Goal: Navigation & Orientation: Go to known website

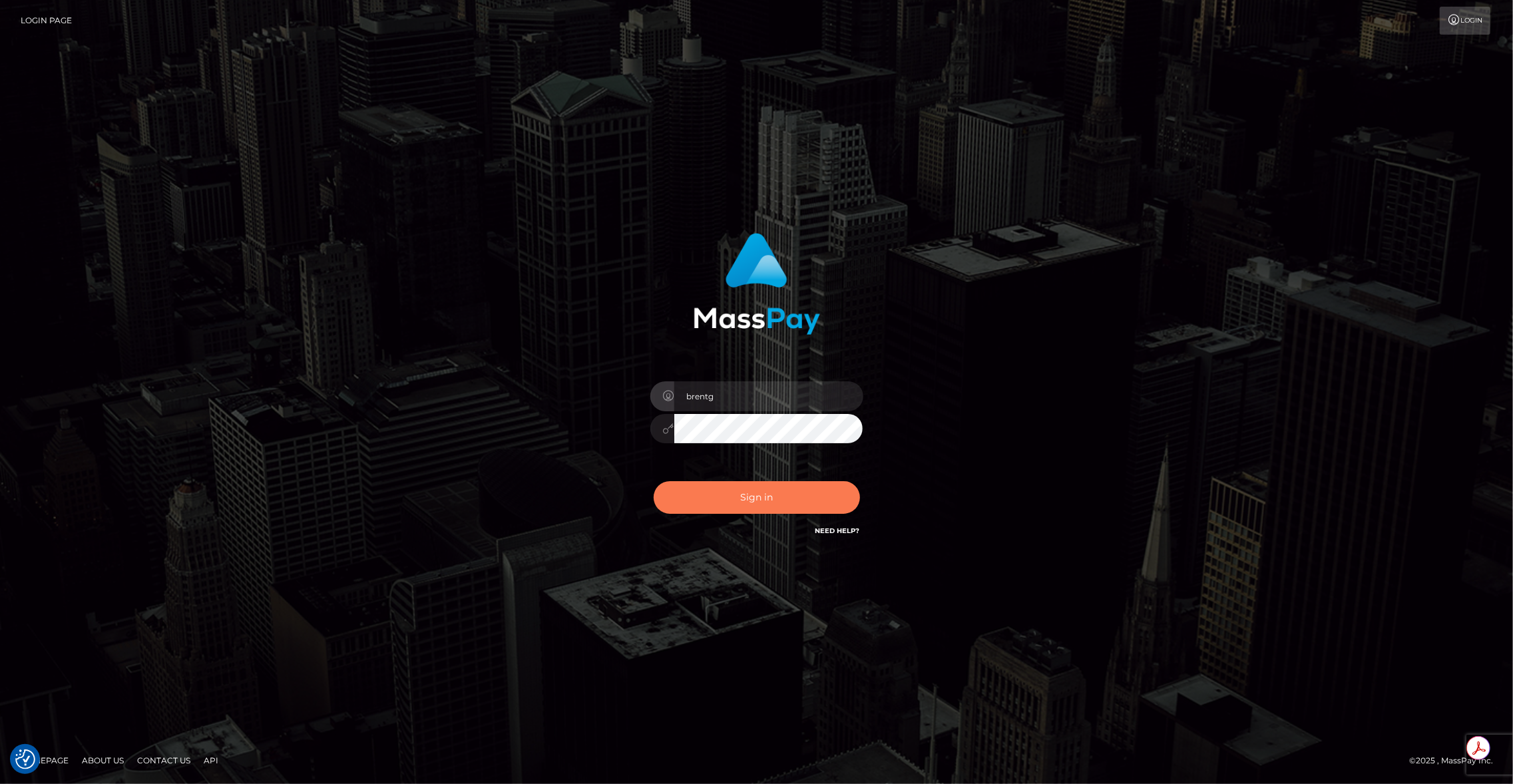
click at [747, 496] on button "Sign in" at bounding box center [757, 497] width 206 height 32
click at [747, 496] on div "Sign in Need Help?" at bounding box center [757, 502] width 233 height 59
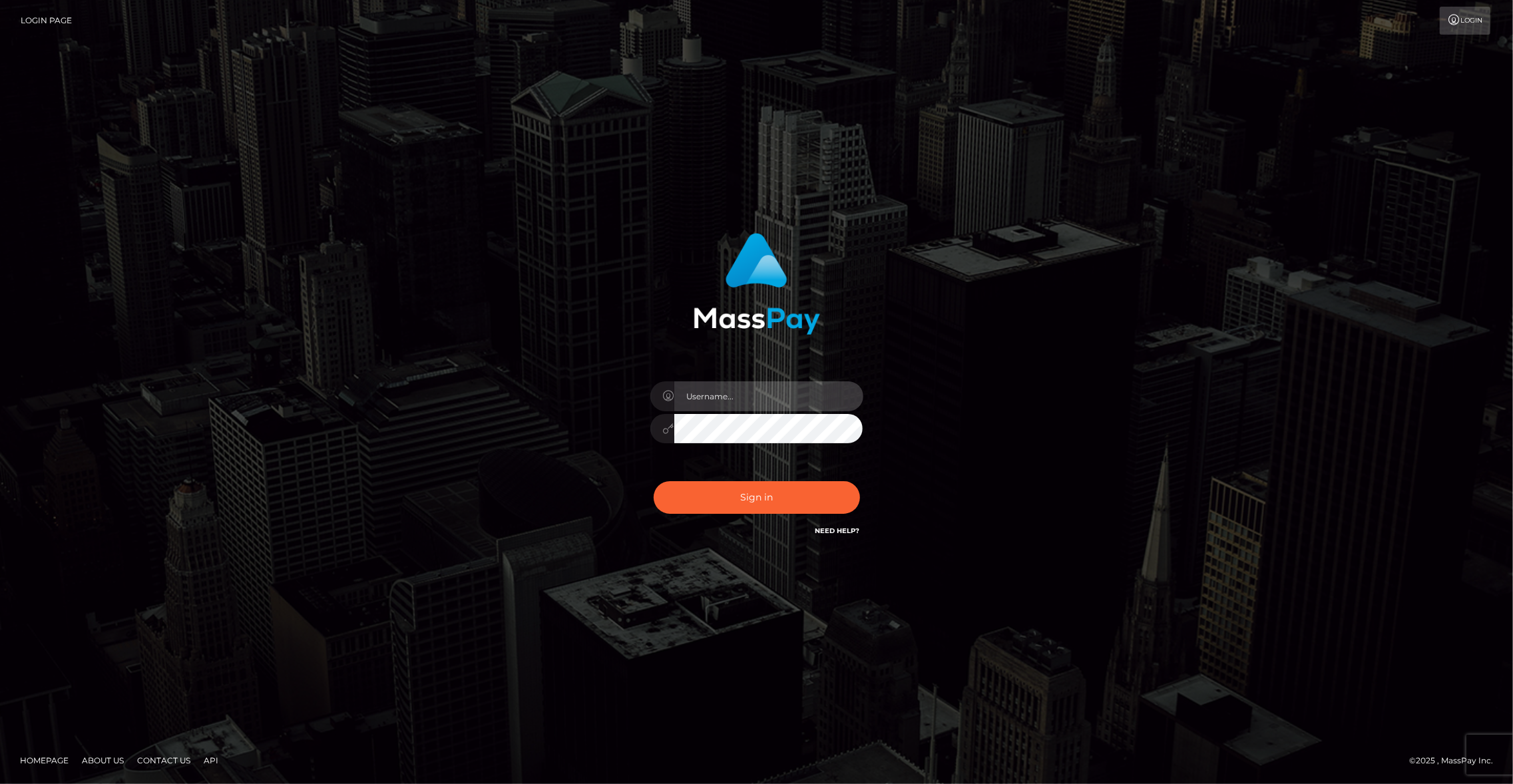
type input "brentg"
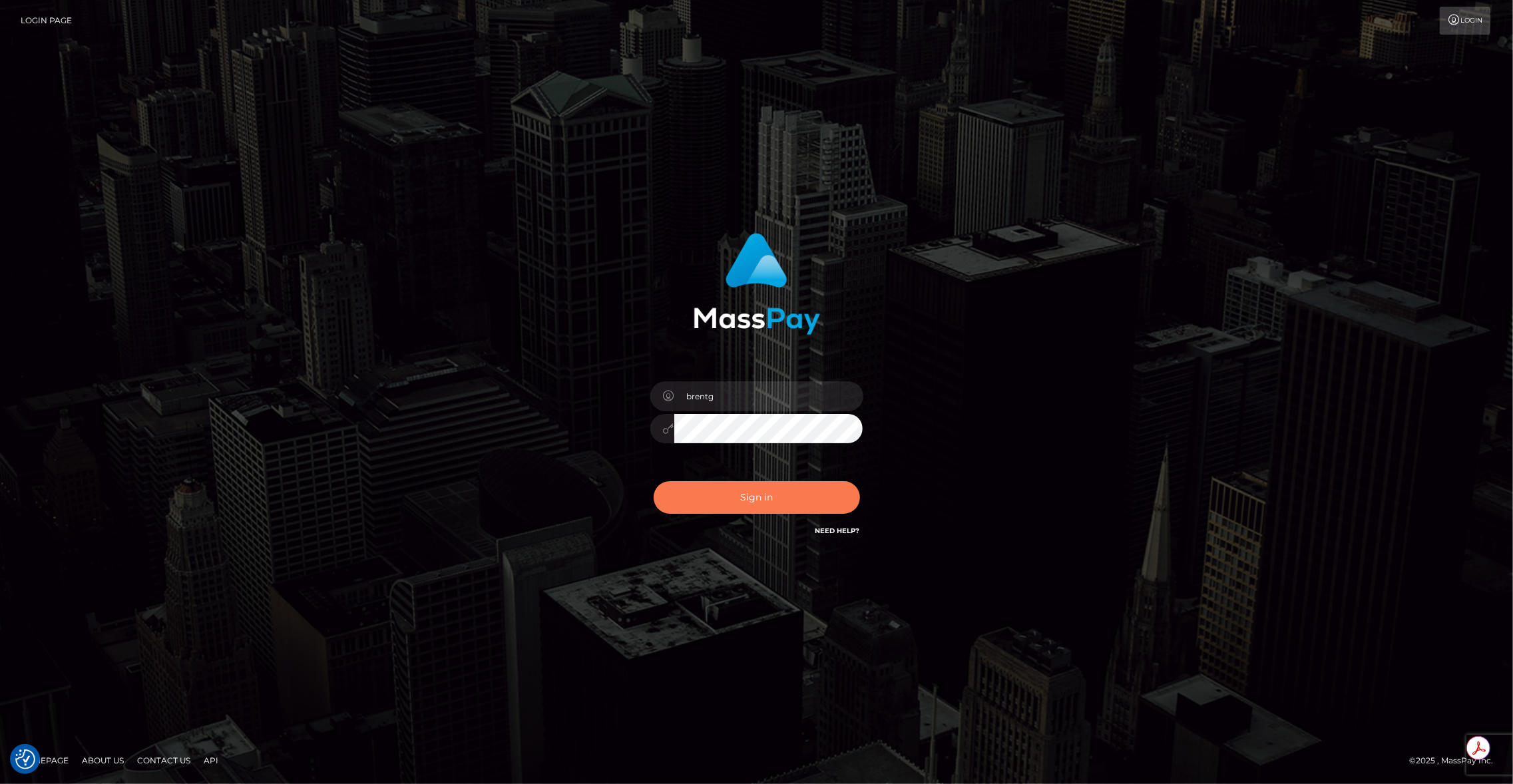
click at [769, 507] on button "Sign in" at bounding box center [757, 497] width 206 height 32
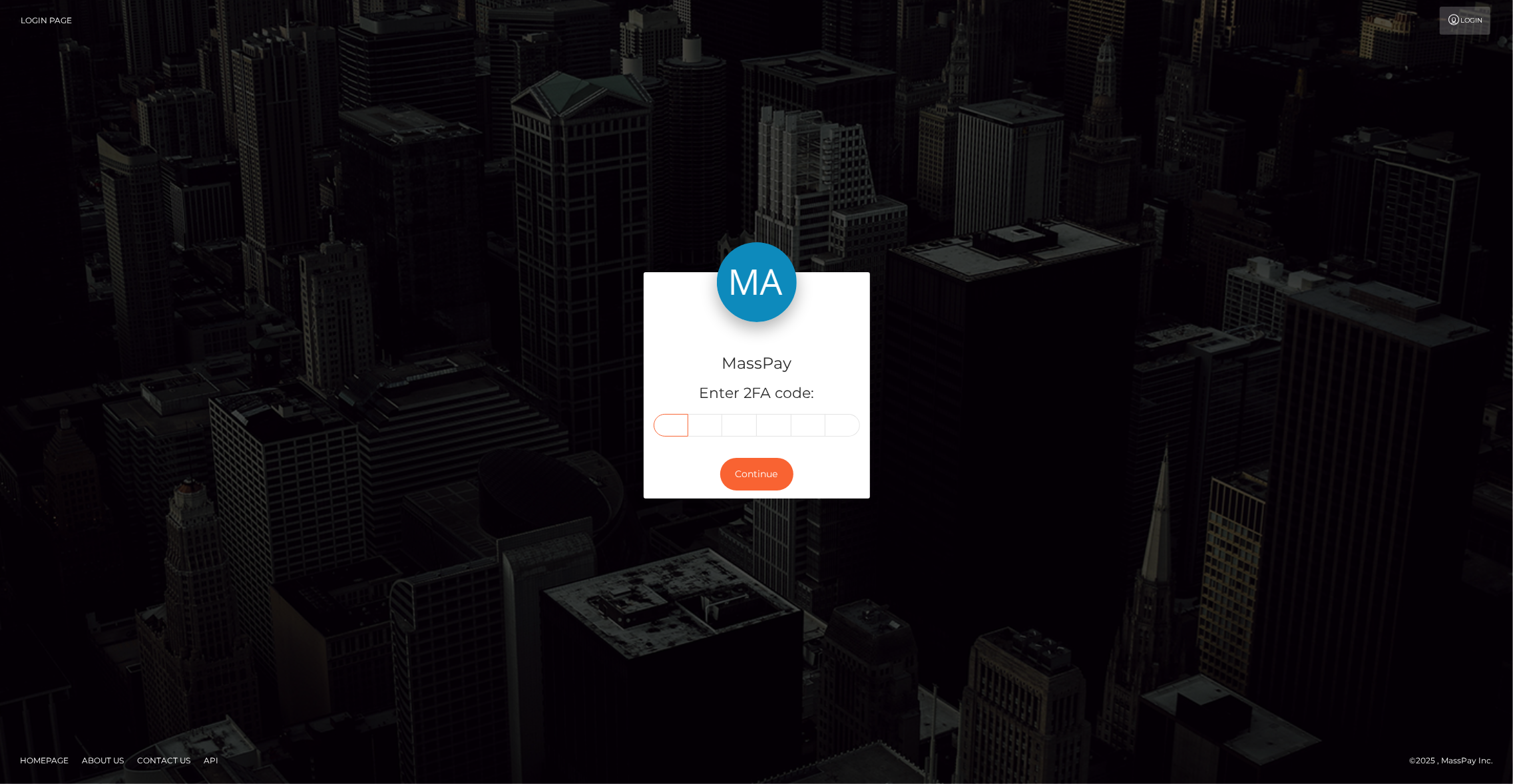
paste input "6"
type input "6"
type input "3"
type input "0"
type input "3"
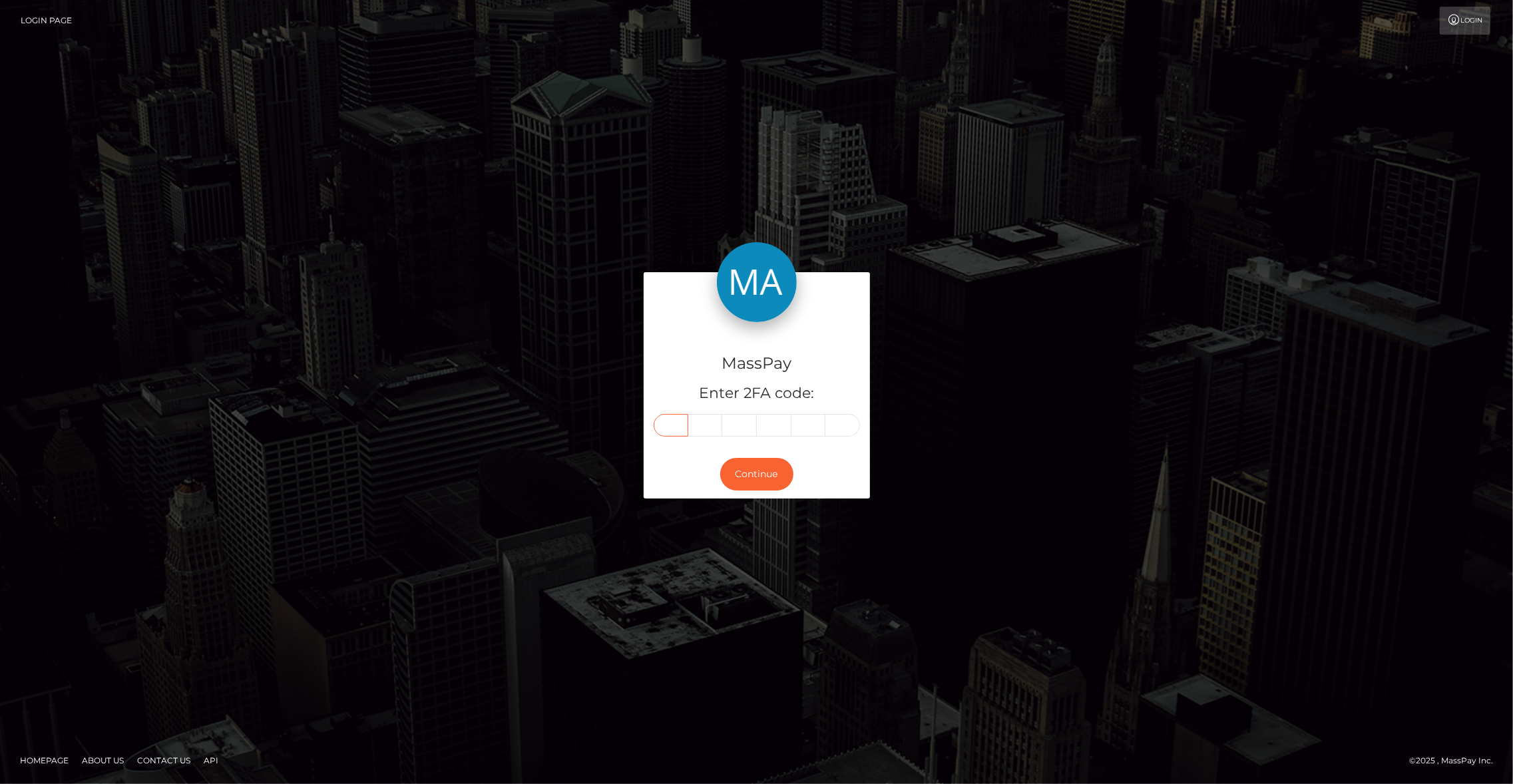
type input "2"
type input "8"
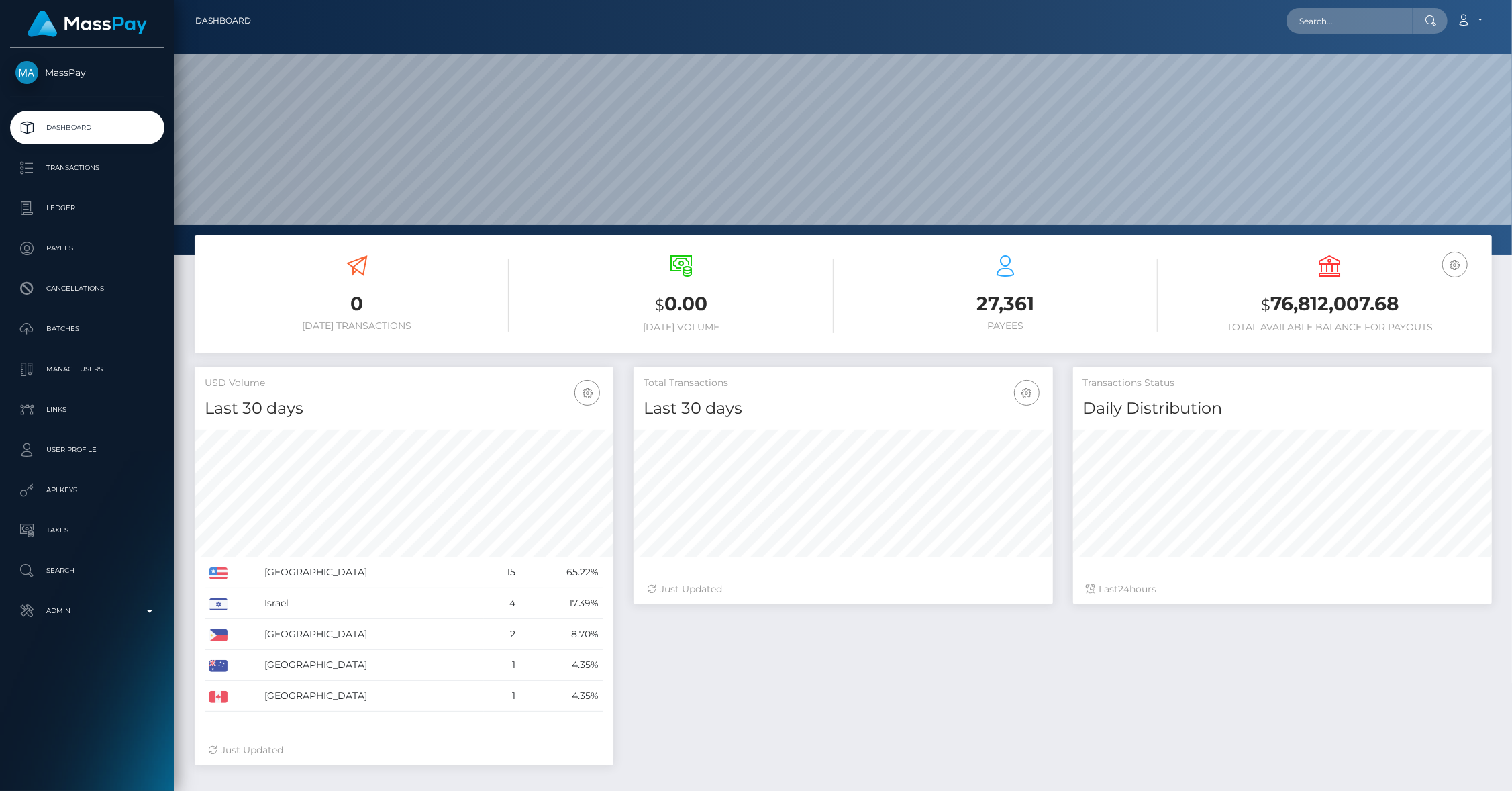
scroll to position [238, 419]
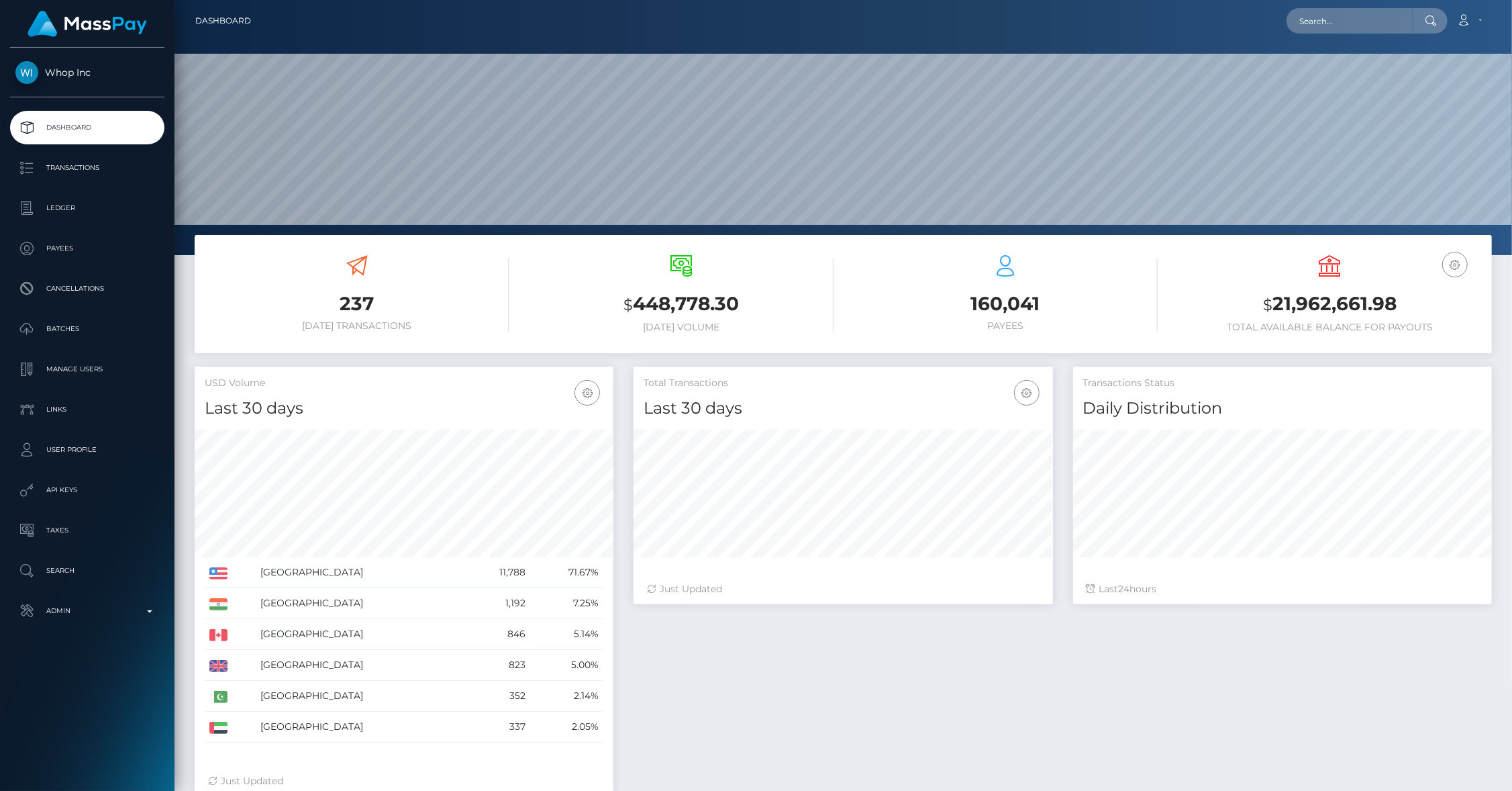
scroll to position [238, 419]
